Goal: Find specific page/section: Find specific page/section

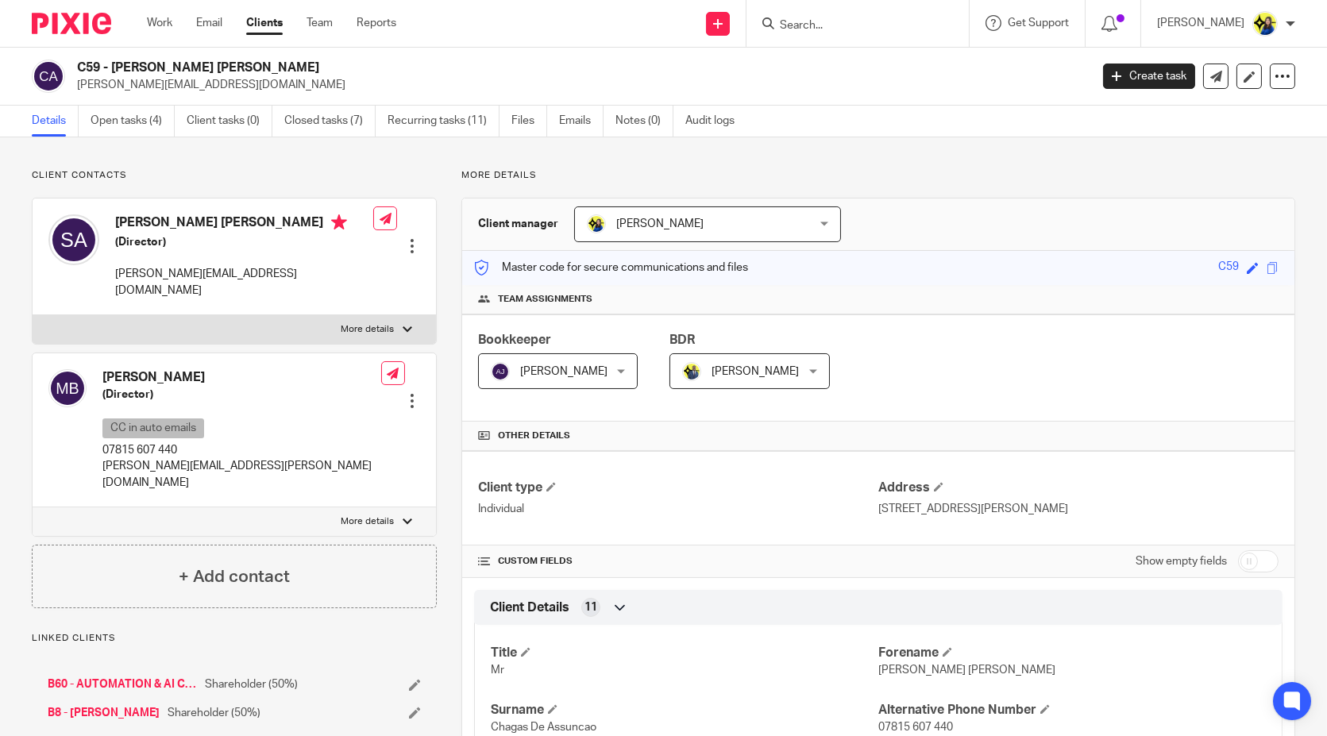
drag, startPoint x: 81, startPoint y: 64, endPoint x: 453, endPoint y: 52, distance: 372.7
click at [453, 52] on div "C59 - [PERSON_NAME] DE ASSUNCAO [EMAIL_ADDRESS][DOMAIN_NAME] Create task Update…" at bounding box center [663, 77] width 1327 height 58
drag, startPoint x: 72, startPoint y: 62, endPoint x: 406, endPoint y: 56, distance: 333.6
click at [406, 56] on div "C59 - [PERSON_NAME] DE ASSUNCAO [EMAIL_ADDRESS][DOMAIN_NAME] Create task Update…" at bounding box center [663, 77] width 1327 height 58
copy h2 "C59 - [PERSON_NAME] [PERSON_NAME]"
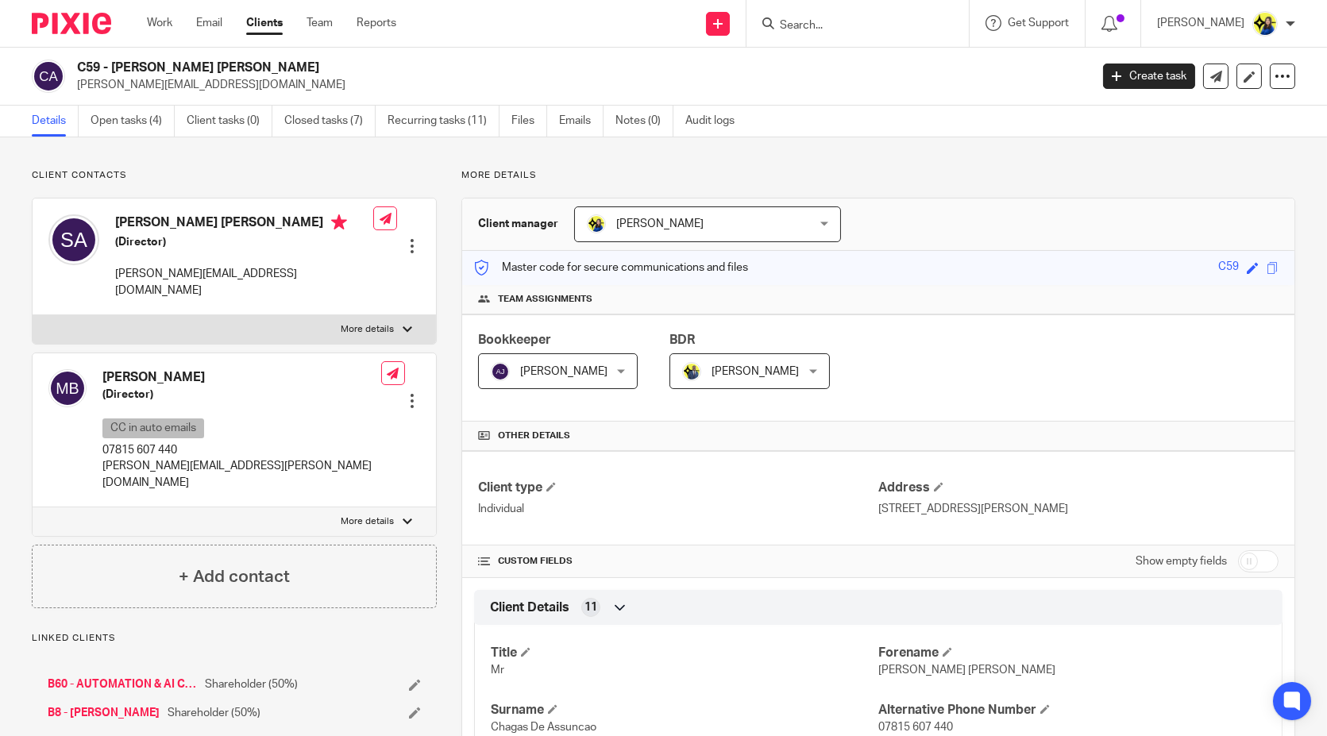
click at [871, 19] on input "Search" at bounding box center [849, 26] width 143 height 14
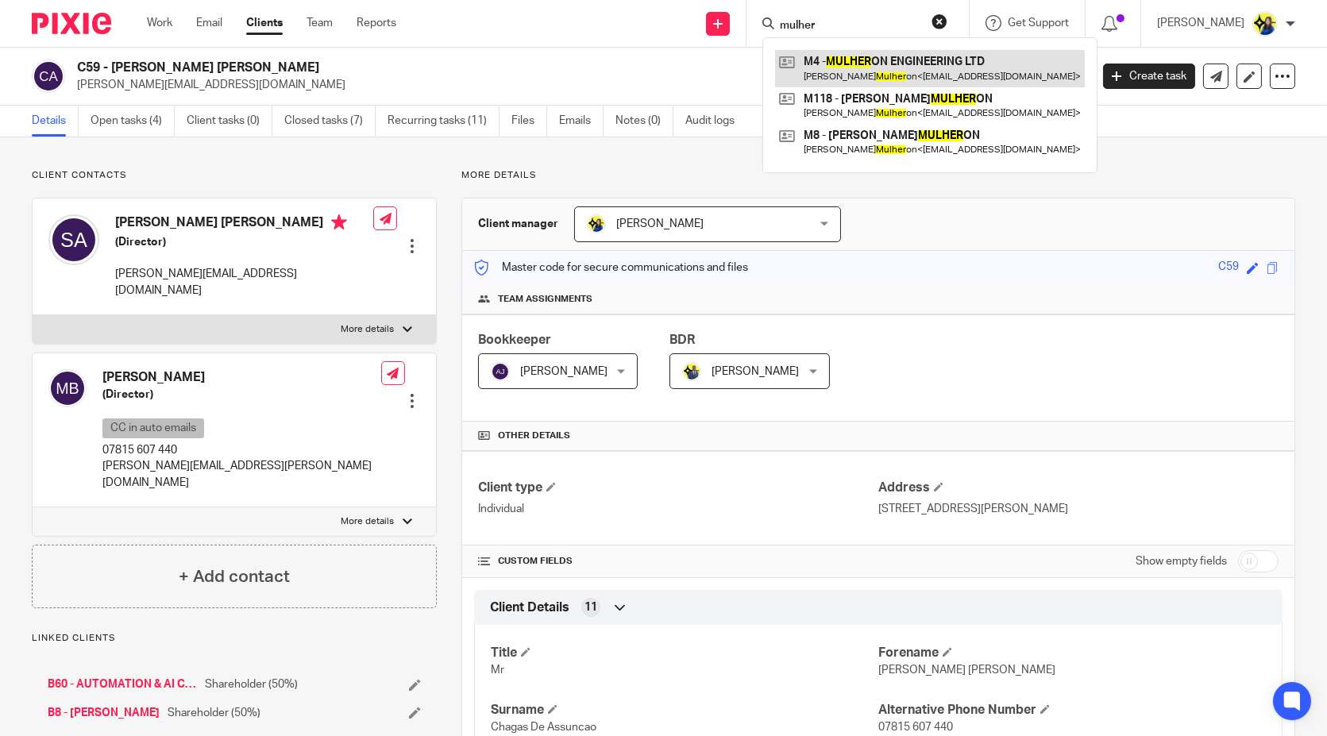
type input "mulher"
click at [877, 64] on link at bounding box center [930, 68] width 310 height 37
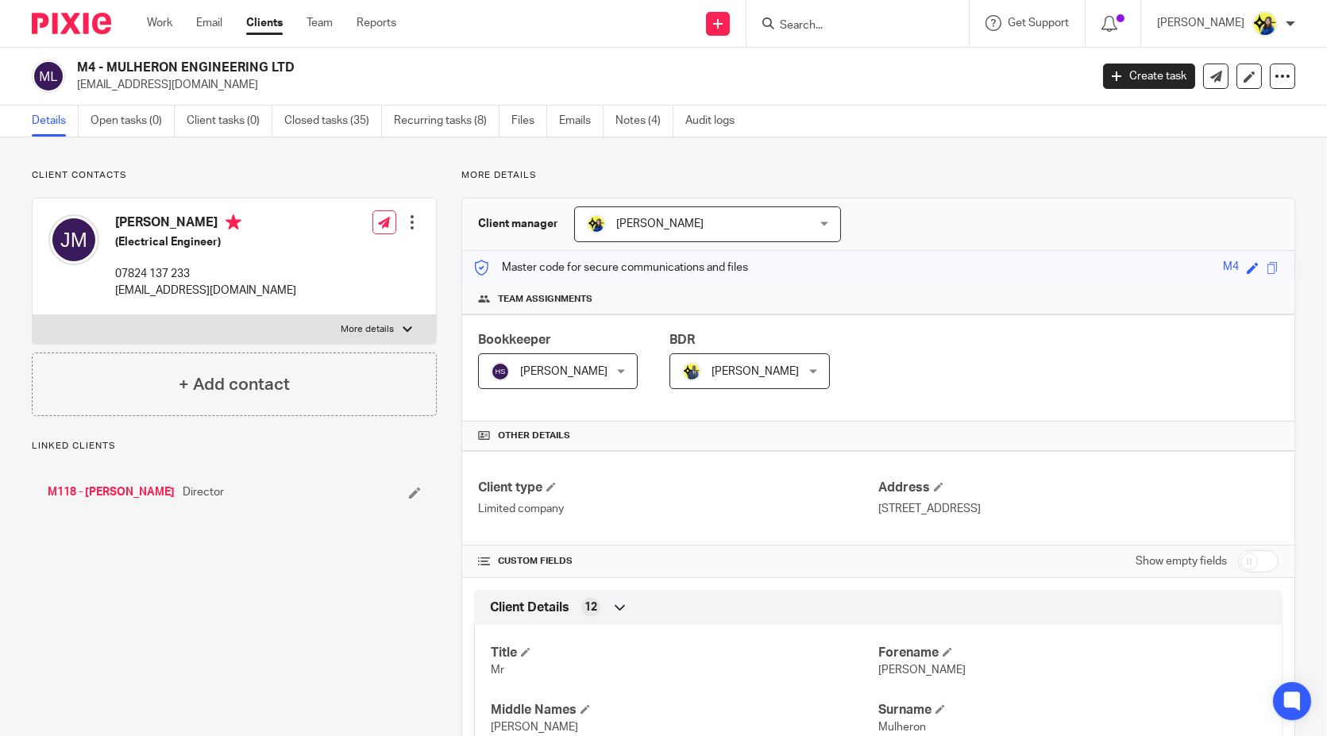
click at [276, 62] on body "Work Email Clients Team Reports Work Email Clients Team Reports Settings Send n…" at bounding box center [663, 368] width 1327 height 736
drag, startPoint x: 76, startPoint y: 62, endPoint x: 287, endPoint y: 61, distance: 211.3
click at [287, 61] on div "M4 - MULHERON ENGINEERING LTD jamesmulheron88@gmail.com" at bounding box center [556, 76] width 1048 height 33
copy h2 "M4 - MULHERON ENGINEERING LTD"
click at [896, 25] on input "Search" at bounding box center [849, 26] width 143 height 14
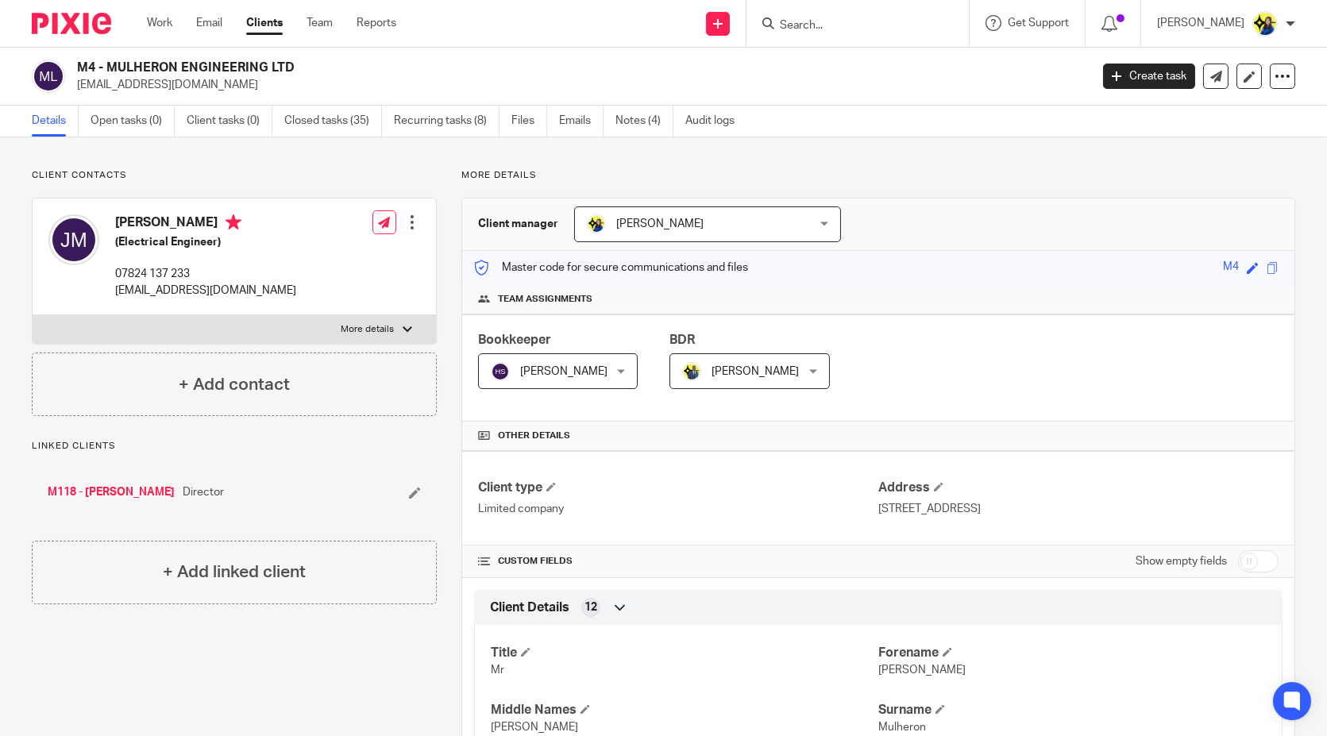
click at [893, 25] on input "Search" at bounding box center [849, 26] width 143 height 14
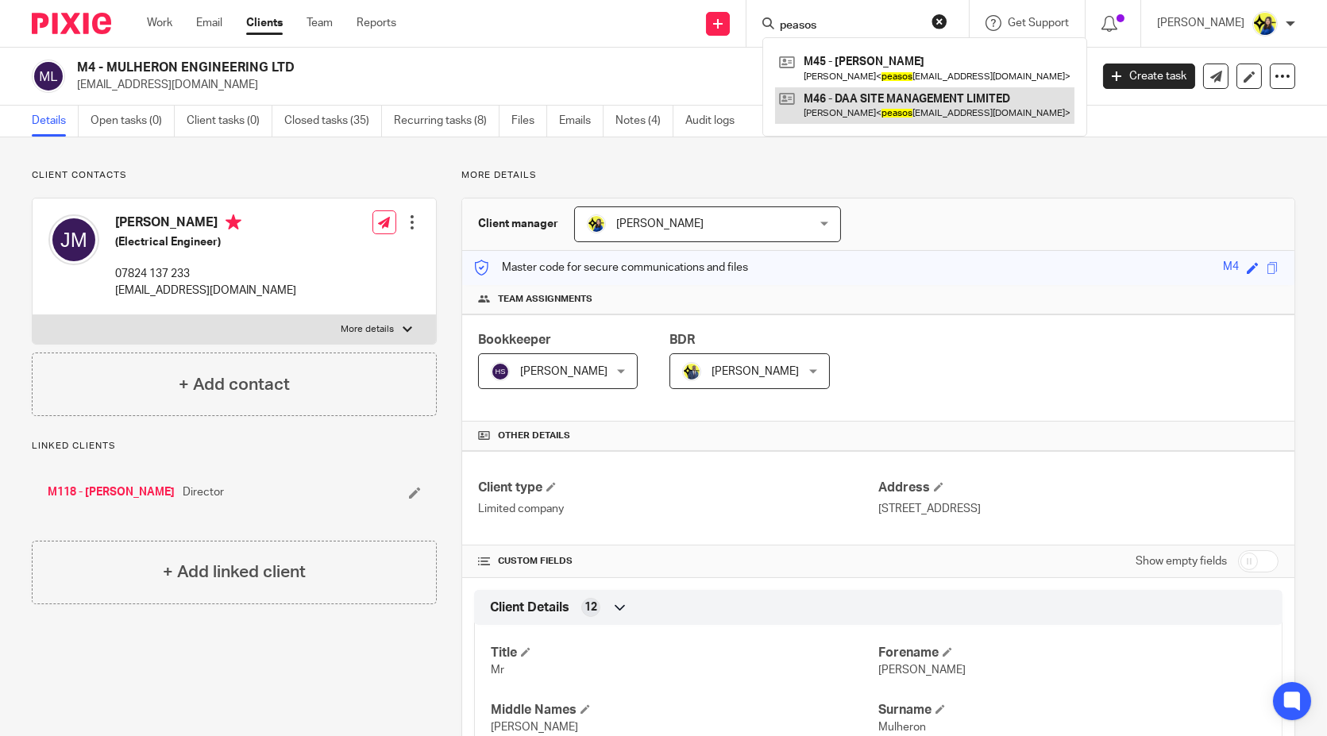
type input "peasos"
click at [971, 93] on link at bounding box center [924, 105] width 299 height 37
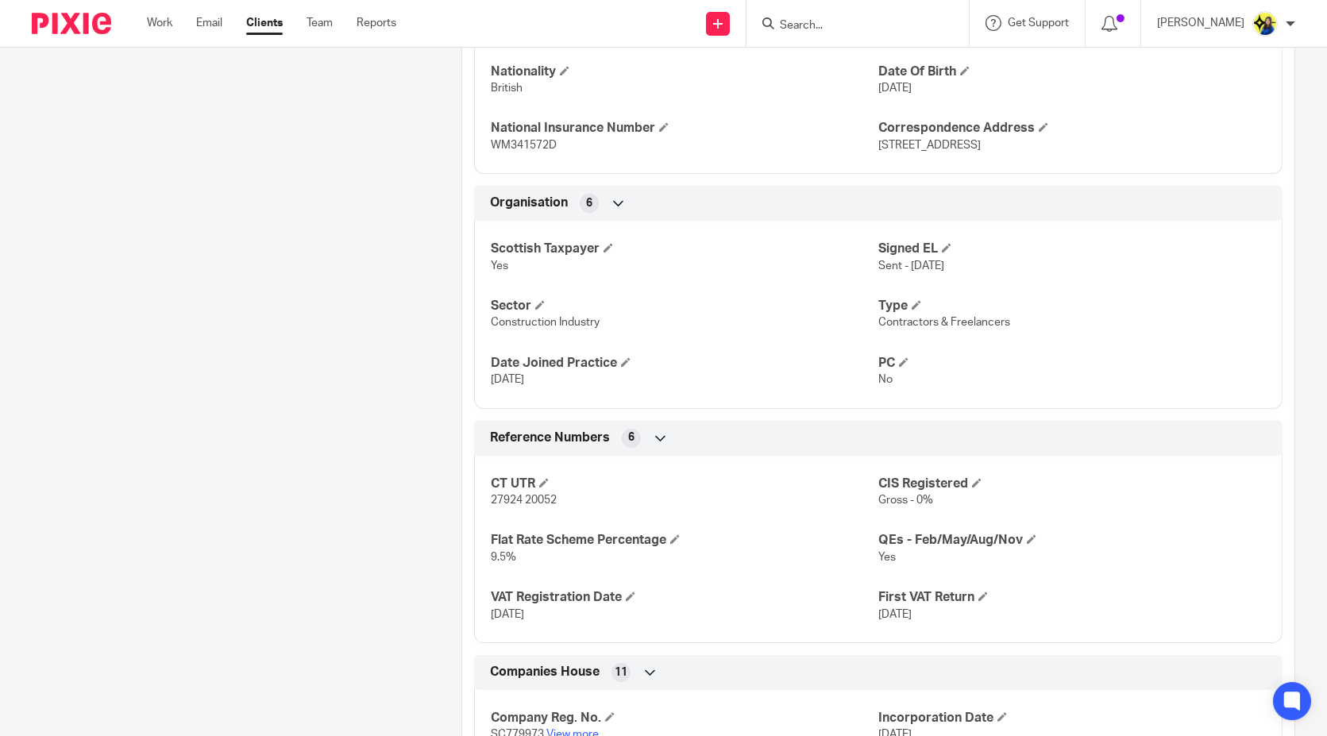
scroll to position [882, 0]
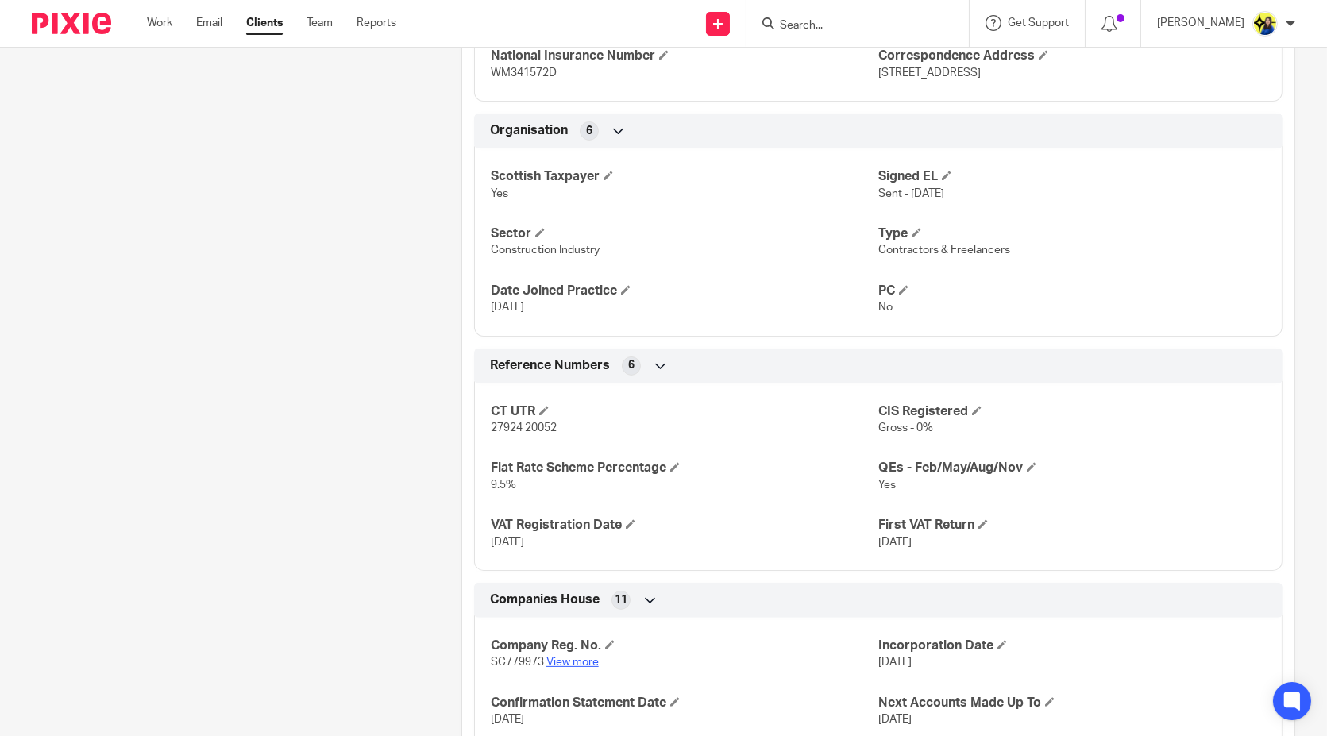
click at [565, 659] on link "View more" at bounding box center [572, 662] width 52 height 11
click at [299, 390] on div "Client contacts David Moore (Site Manager) 07951 645 985 peasos61@hotmail.com E…" at bounding box center [222, 169] width 430 height 1765
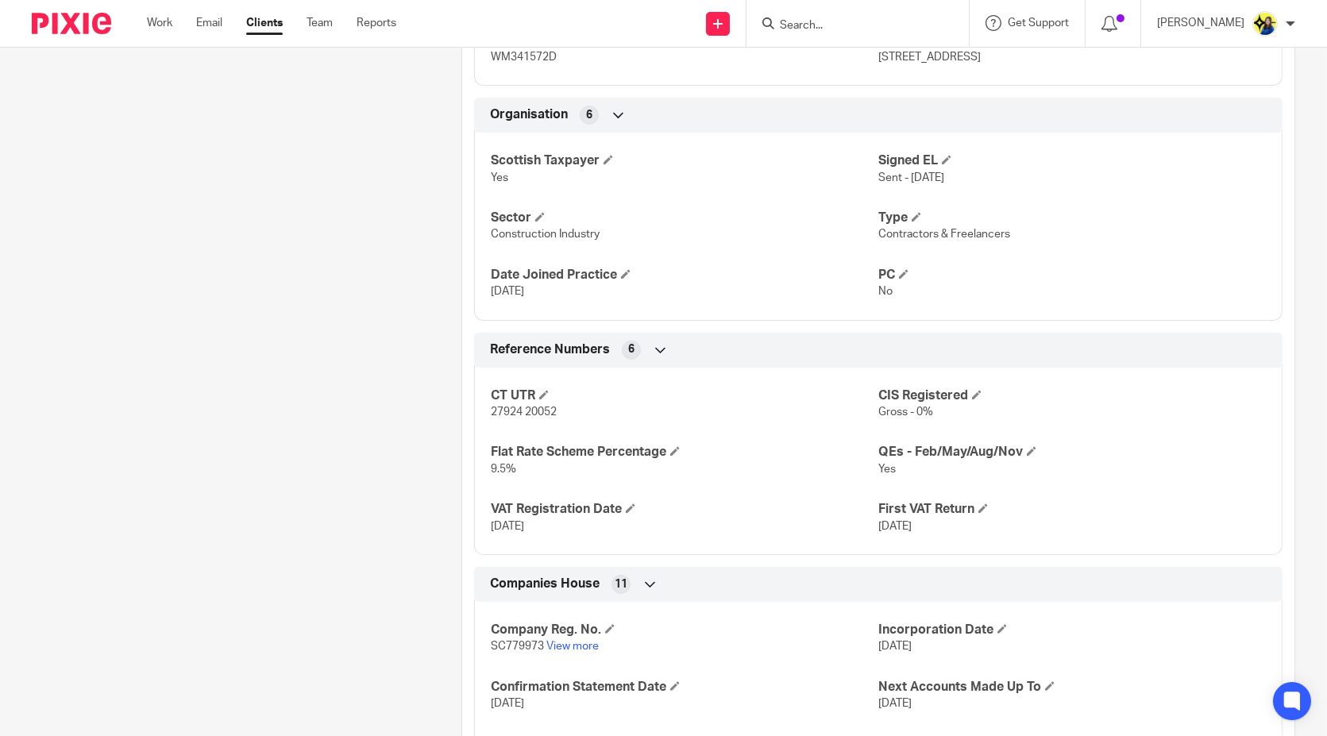
scroll to position [970, 0]
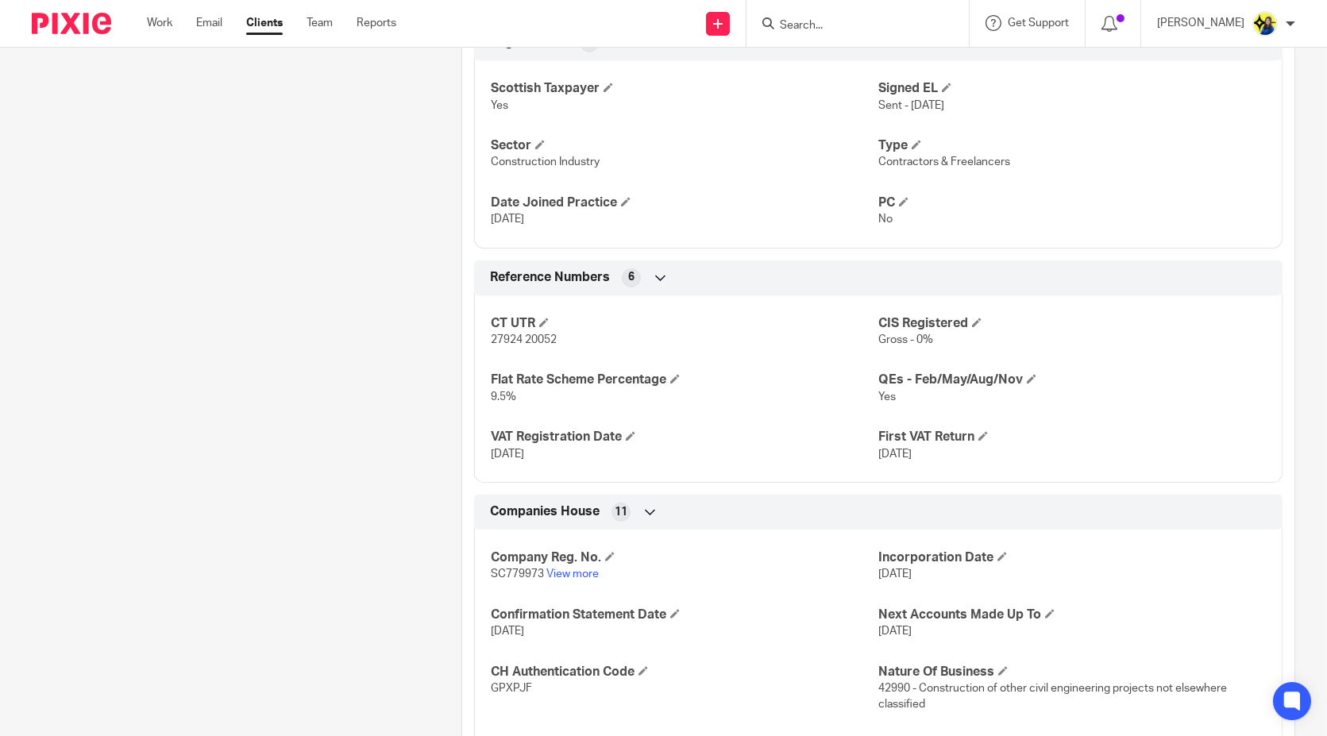
click at [361, 405] on div "Client contacts David Moore (Site Manager) 07951 645 985 peasos61@hotmail.com E…" at bounding box center [222, 81] width 430 height 1765
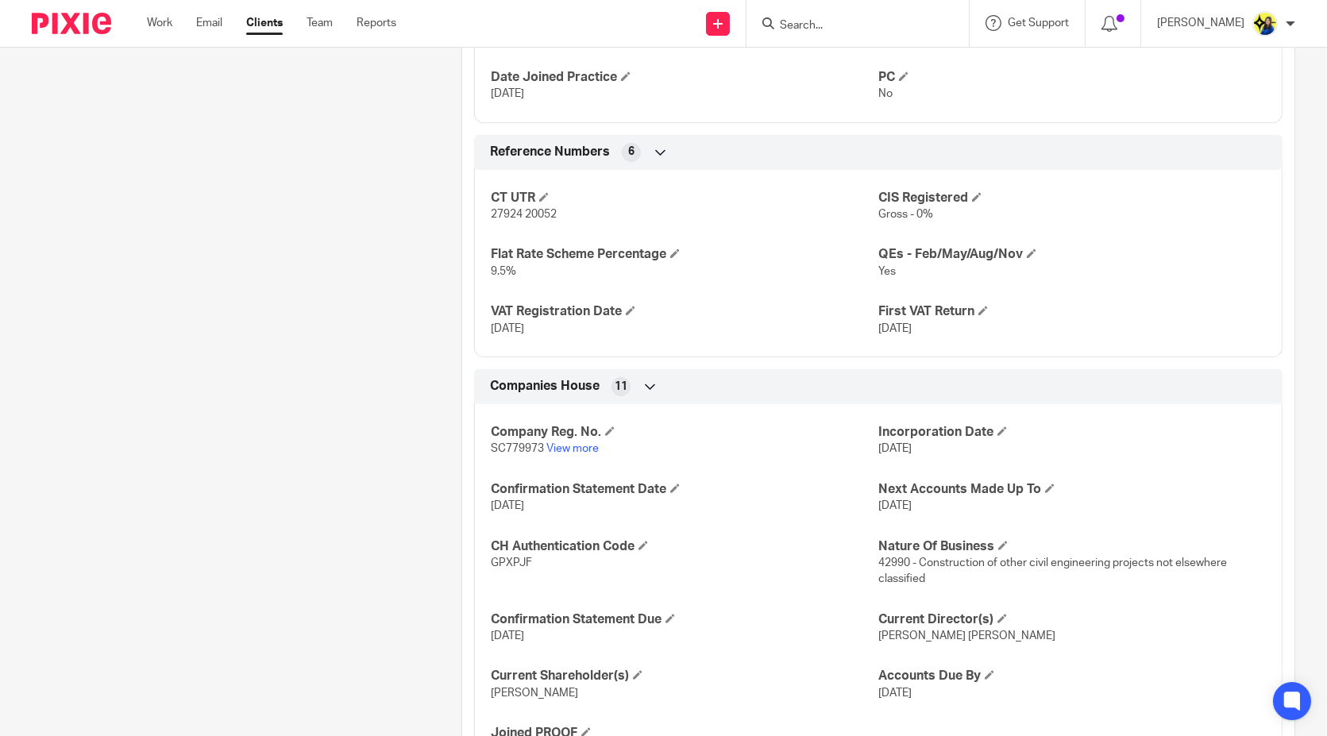
scroll to position [1226, 0]
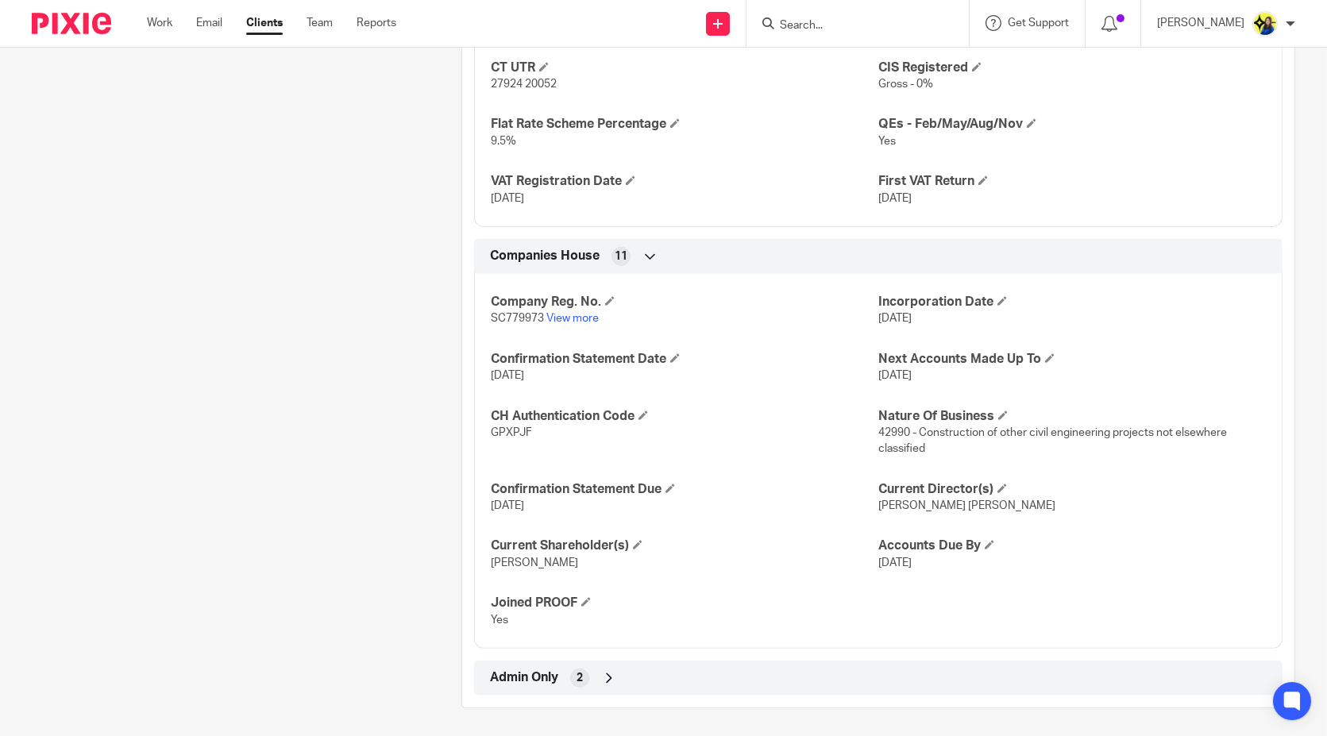
click at [525, 669] on span "Admin Only" at bounding box center [524, 677] width 68 height 17
